Goal: Task Accomplishment & Management: Manage account settings

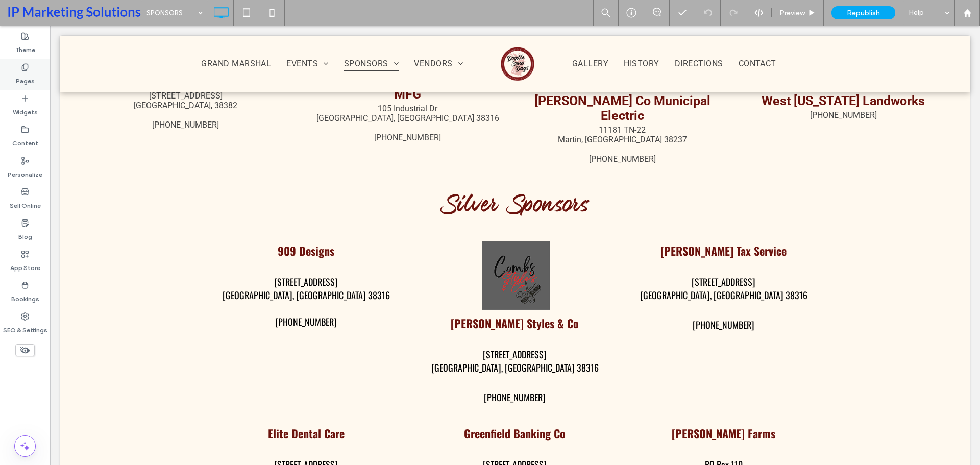
scroll to position [2143, 0]
click at [36, 72] on div "Pages" at bounding box center [25, 74] width 50 height 31
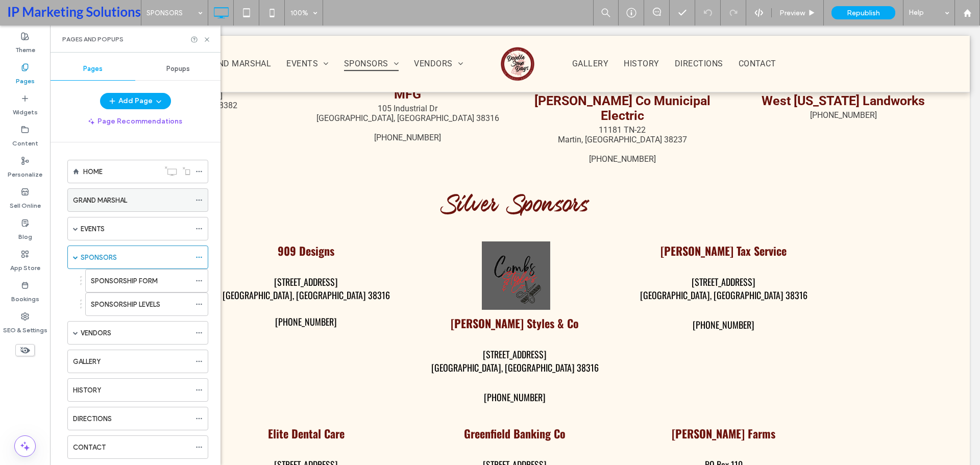
click at [138, 202] on div "GRAND MARSHAL" at bounding box center [131, 200] width 117 height 11
click at [204, 41] on icon at bounding box center [207, 40] width 8 height 8
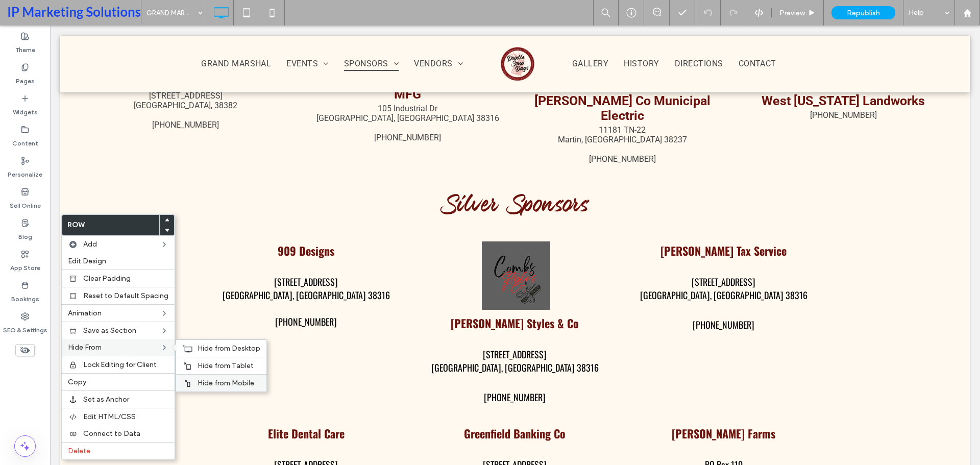
click at [210, 379] on span "Hide from Mobile" at bounding box center [226, 383] width 57 height 9
click at [207, 364] on span "Hide from Tablet" at bounding box center [226, 365] width 56 height 9
click at [206, 346] on span "Hide from Desktop" at bounding box center [229, 348] width 63 height 9
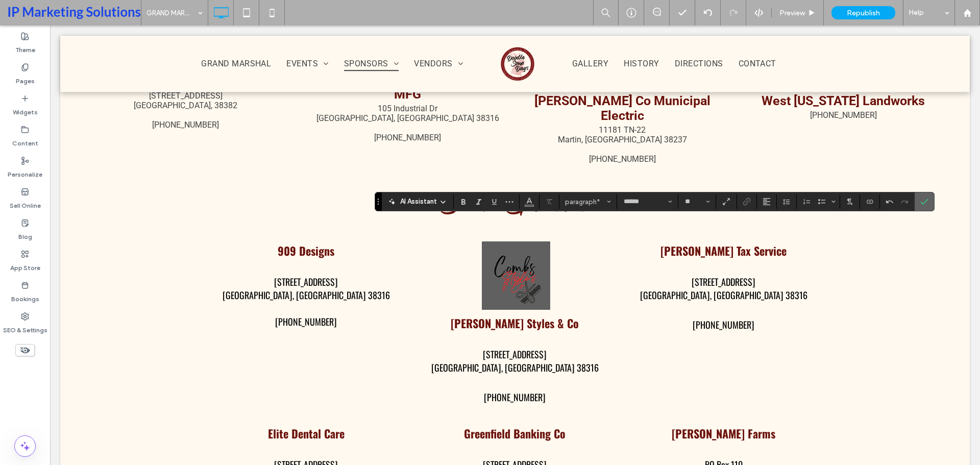
click at [920, 206] on span "Confirm" at bounding box center [922, 201] width 5 height 18
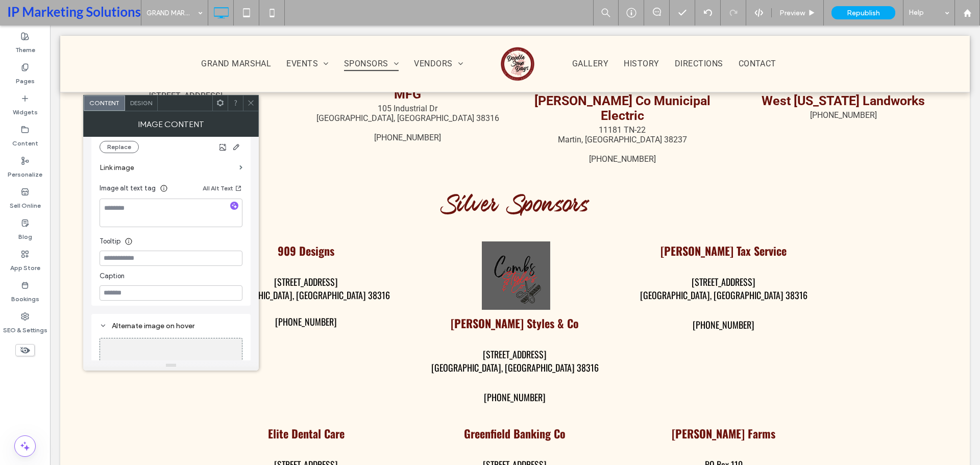
scroll to position [187, 0]
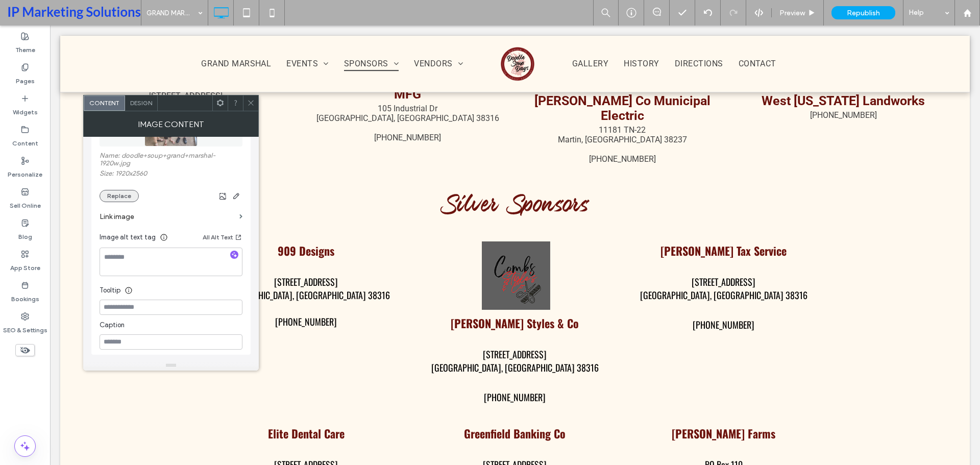
click at [116, 190] on button "Replace" at bounding box center [119, 196] width 39 height 12
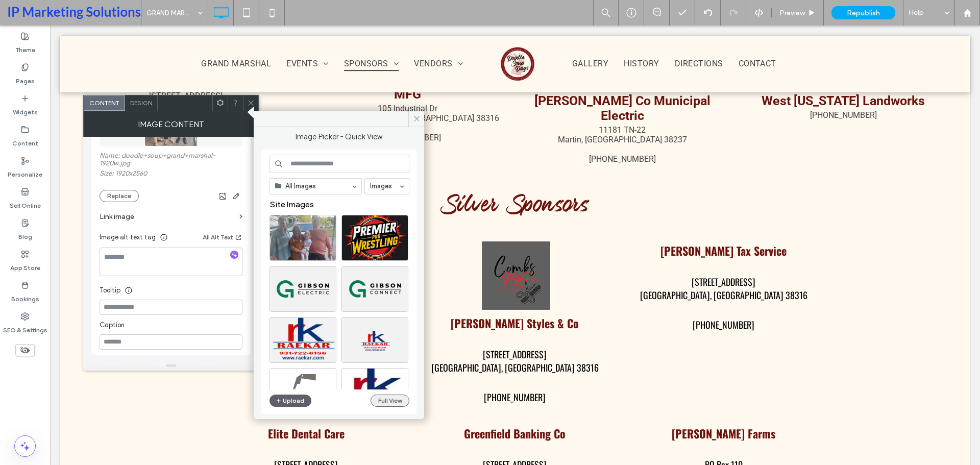
click at [392, 402] on button "Full View" at bounding box center [390, 400] width 39 height 12
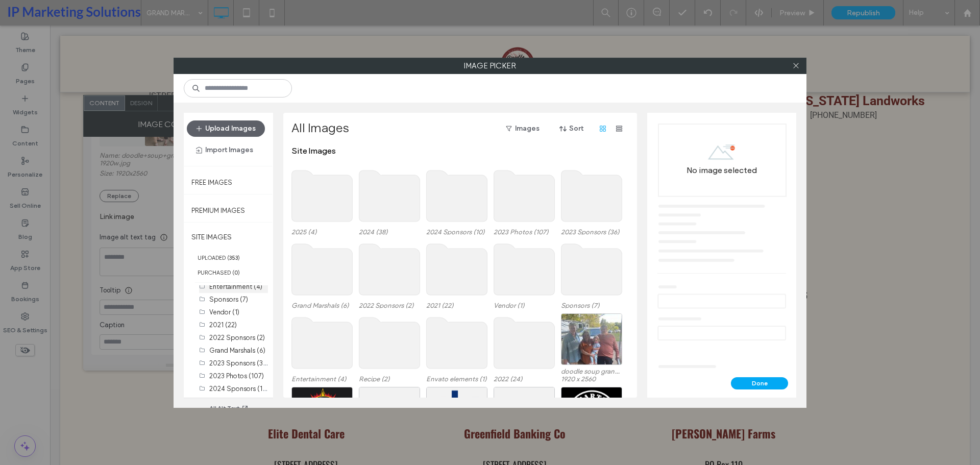
scroll to position [80, 0]
click at [243, 379] on div "2025 (4)" at bounding box center [239, 377] width 58 height 11
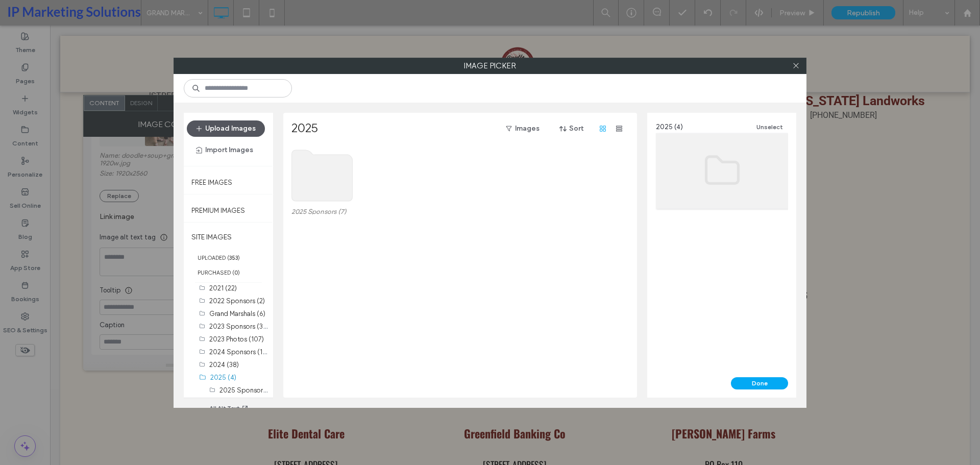
click at [230, 125] on button "Upload Images" at bounding box center [226, 128] width 78 height 16
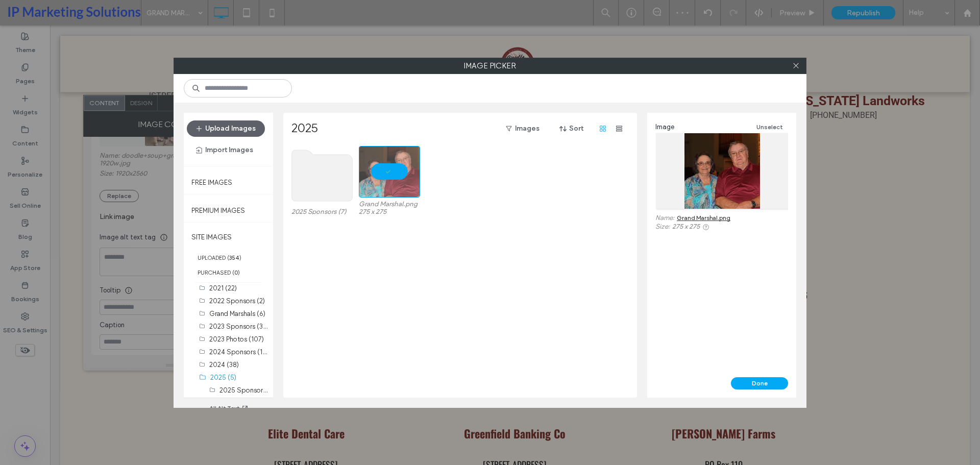
click at [758, 373] on div "Image Unselect Name: Grand Marshal.png Size: 275 x 275" at bounding box center [721, 245] width 149 height 264
click at [749, 385] on button "Done" at bounding box center [759, 383] width 57 height 12
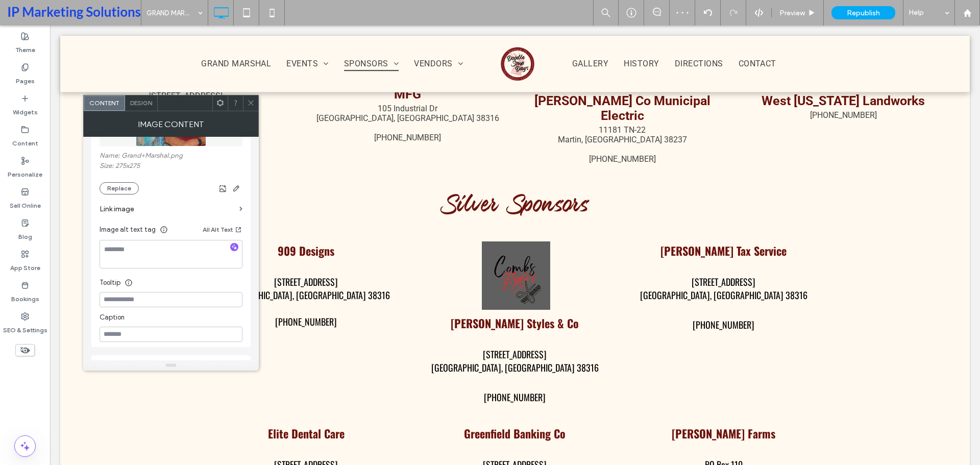
click at [254, 98] on span at bounding box center [251, 102] width 8 height 15
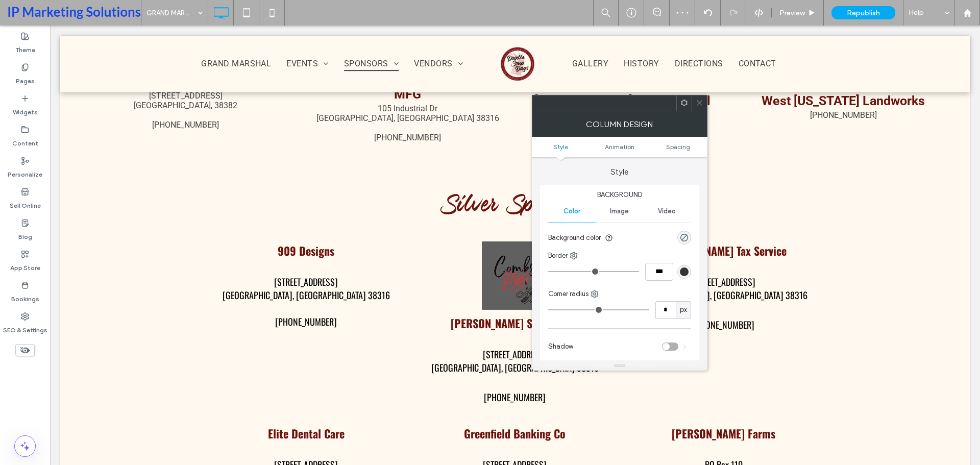
drag, startPoint x: 697, startPoint y: 104, endPoint x: 690, endPoint y: 107, distance: 7.3
click at [695, 105] on div at bounding box center [699, 102] width 15 height 15
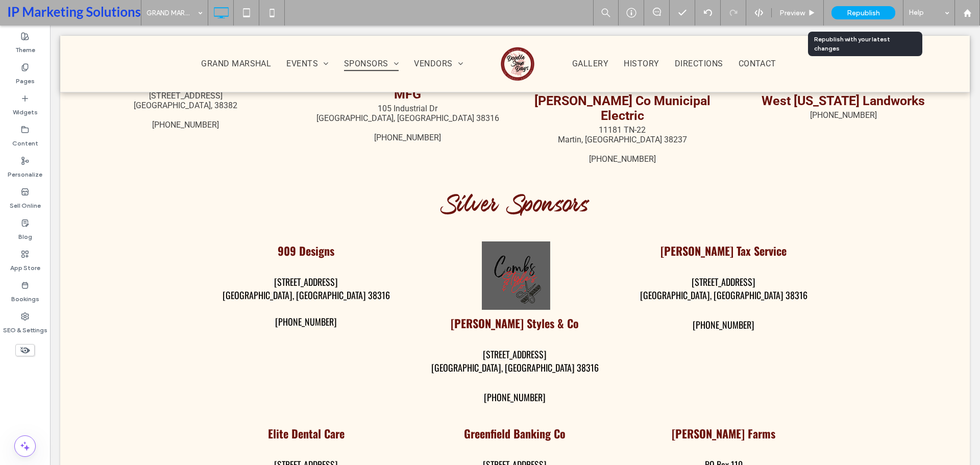
click at [877, 14] on span "Republish" at bounding box center [863, 13] width 33 height 9
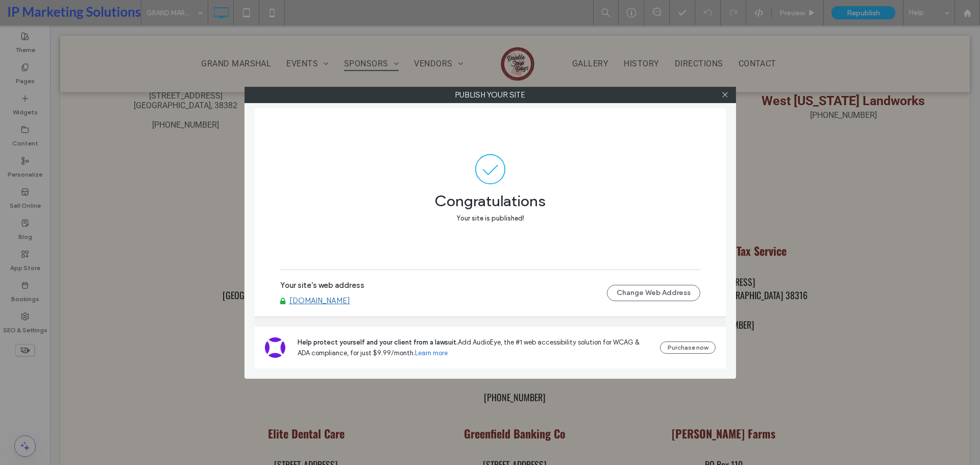
click at [729, 93] on div at bounding box center [725, 94] width 15 height 15
click at [722, 94] on icon at bounding box center [725, 95] width 8 height 8
